Goal: Transaction & Acquisition: Purchase product/service

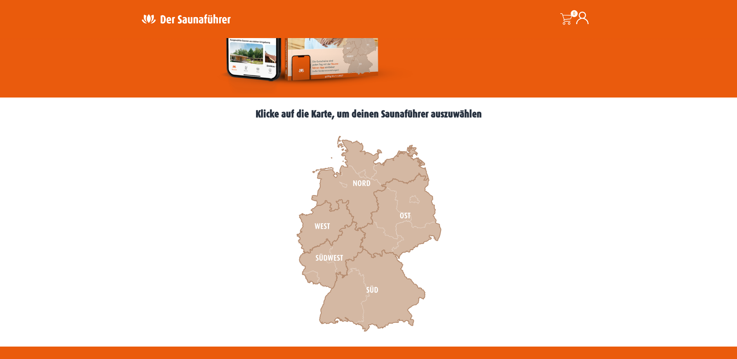
scroll to position [194, 0]
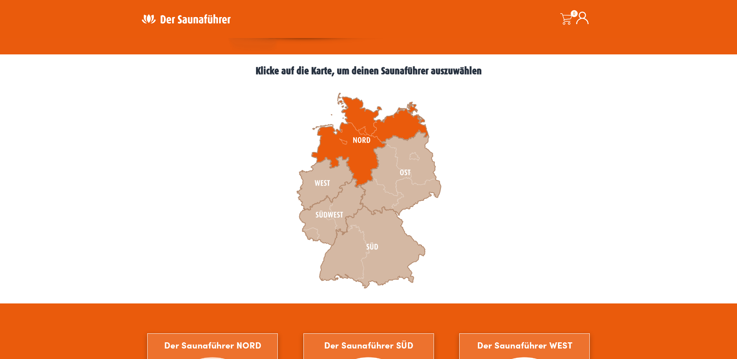
click at [360, 137] on icon at bounding box center [369, 140] width 116 height 94
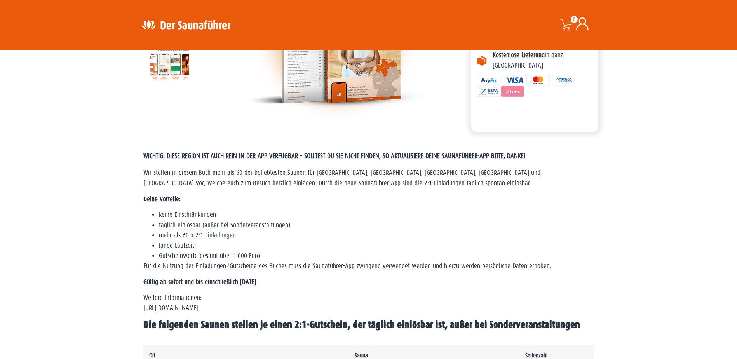
scroll to position [155, 0]
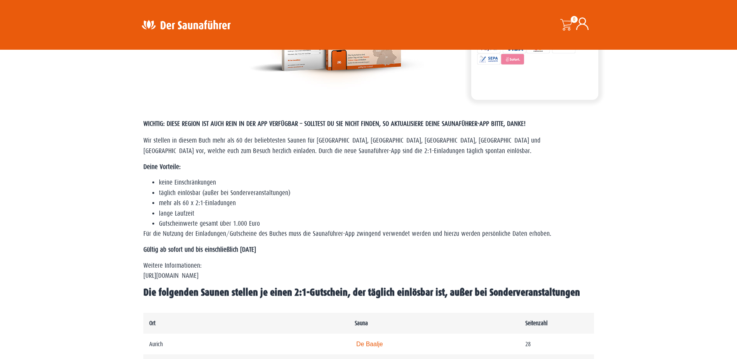
click at [398, 167] on p "Deine Vorteile:" at bounding box center [368, 167] width 450 height 10
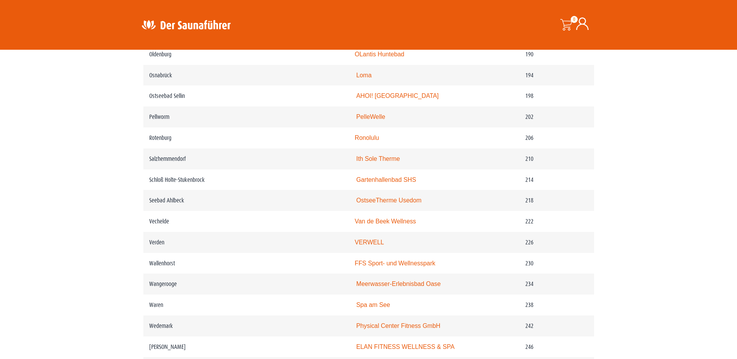
scroll to position [1359, 0]
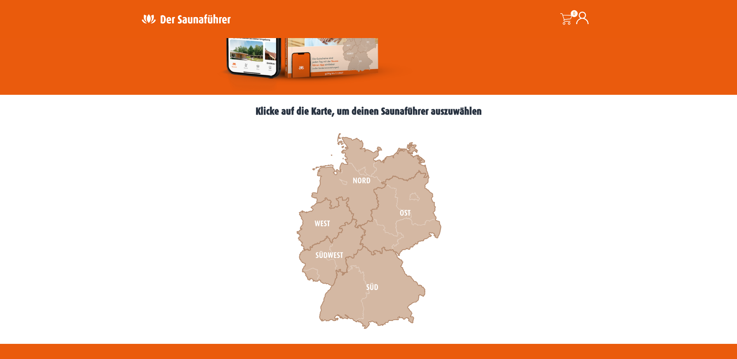
scroll to position [155, 0]
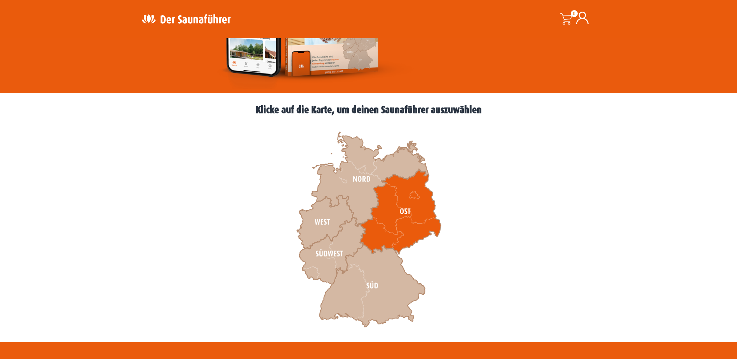
click at [400, 212] on icon at bounding box center [400, 211] width 81 height 85
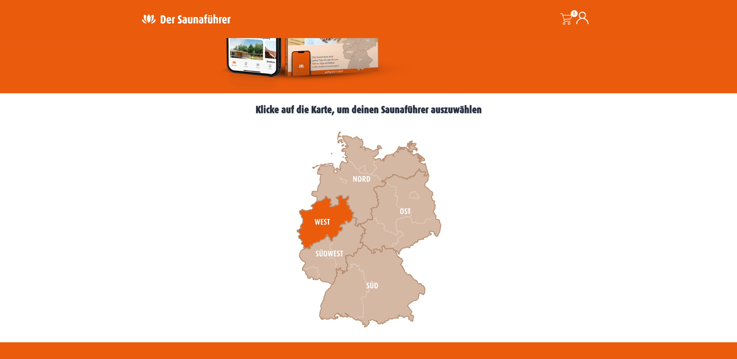
click at [329, 219] on icon at bounding box center [325, 222] width 57 height 54
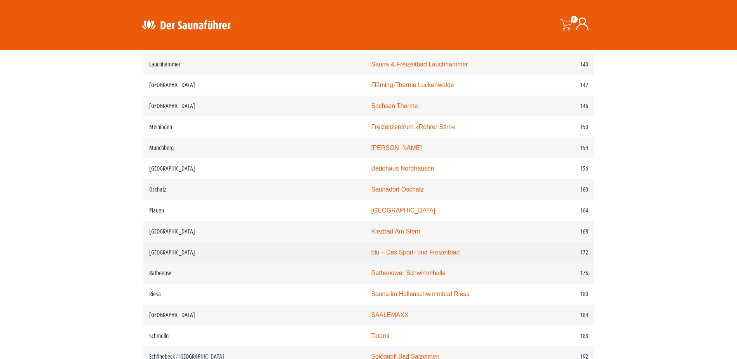
scroll to position [1048, 0]
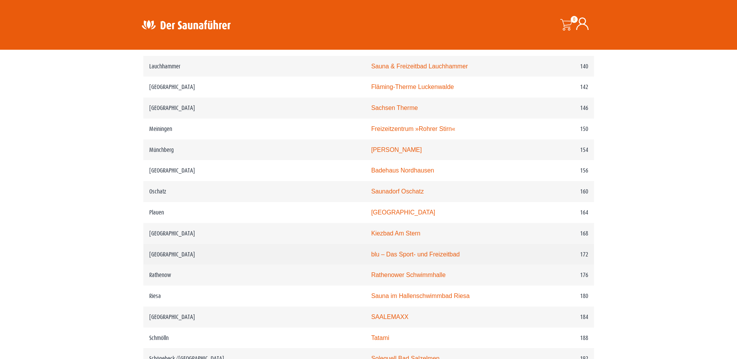
drag, startPoint x: 298, startPoint y: 261, endPoint x: 300, endPoint y: 255, distance: 6.5
